Goal: Task Accomplishment & Management: Use online tool/utility

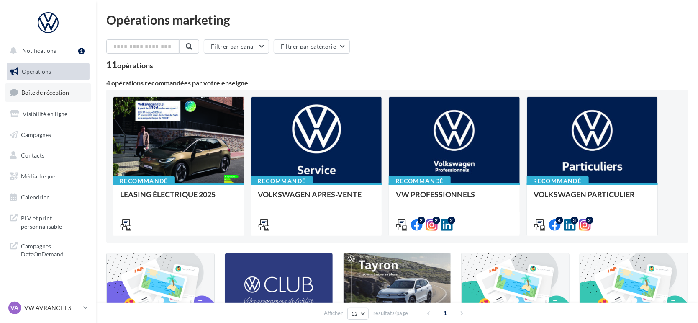
click at [59, 93] on span "Boîte de réception" at bounding box center [45, 92] width 48 height 7
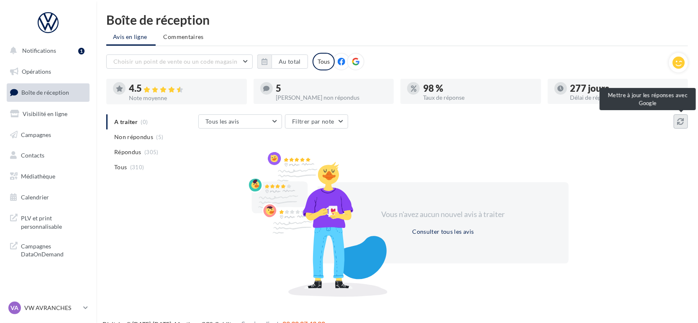
click at [676, 123] on button at bounding box center [681, 121] width 14 height 14
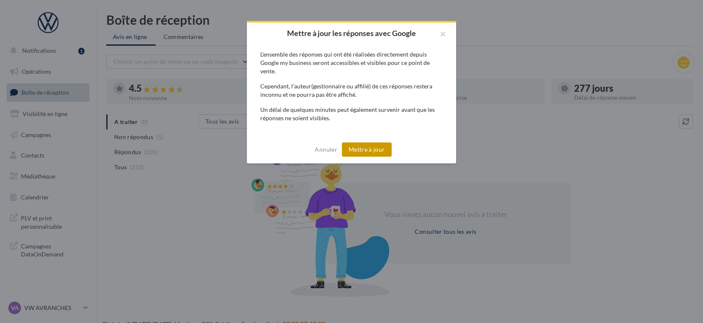
click at [365, 149] on button "Mettre à jour" at bounding box center [367, 149] width 50 height 14
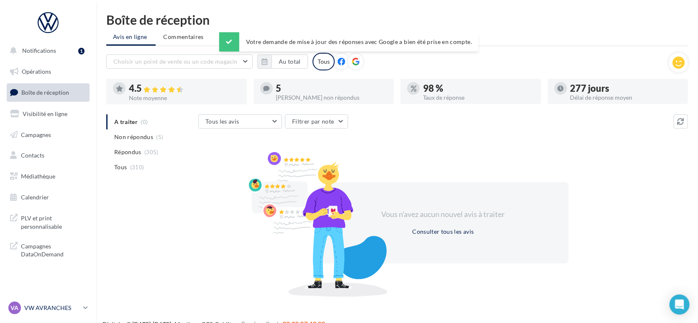
click at [54, 304] on p "VW AVRANCHES" at bounding box center [52, 307] width 56 height 8
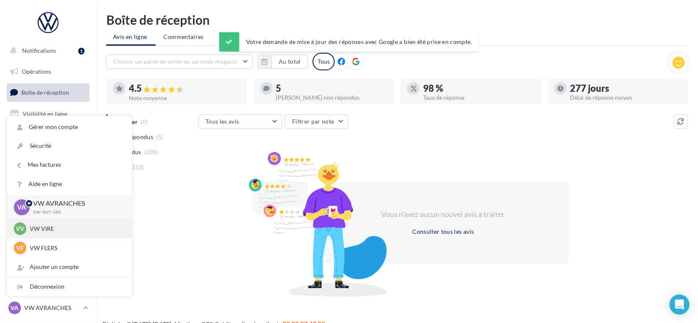
click at [48, 230] on p "VW VIRE" at bounding box center [76, 228] width 92 height 8
